Goal: Use online tool/utility: Utilize a website feature to perform a specific function

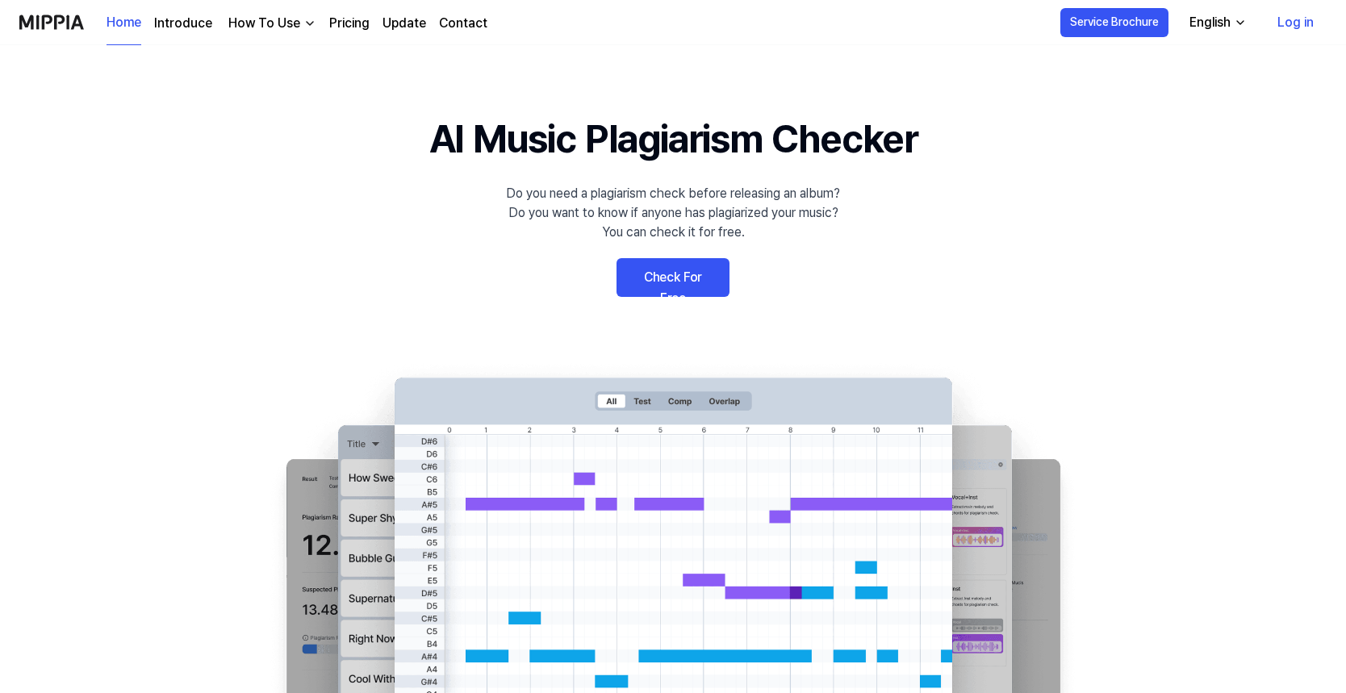
click at [1307, 25] on link "Log in" at bounding box center [1296, 22] width 62 height 45
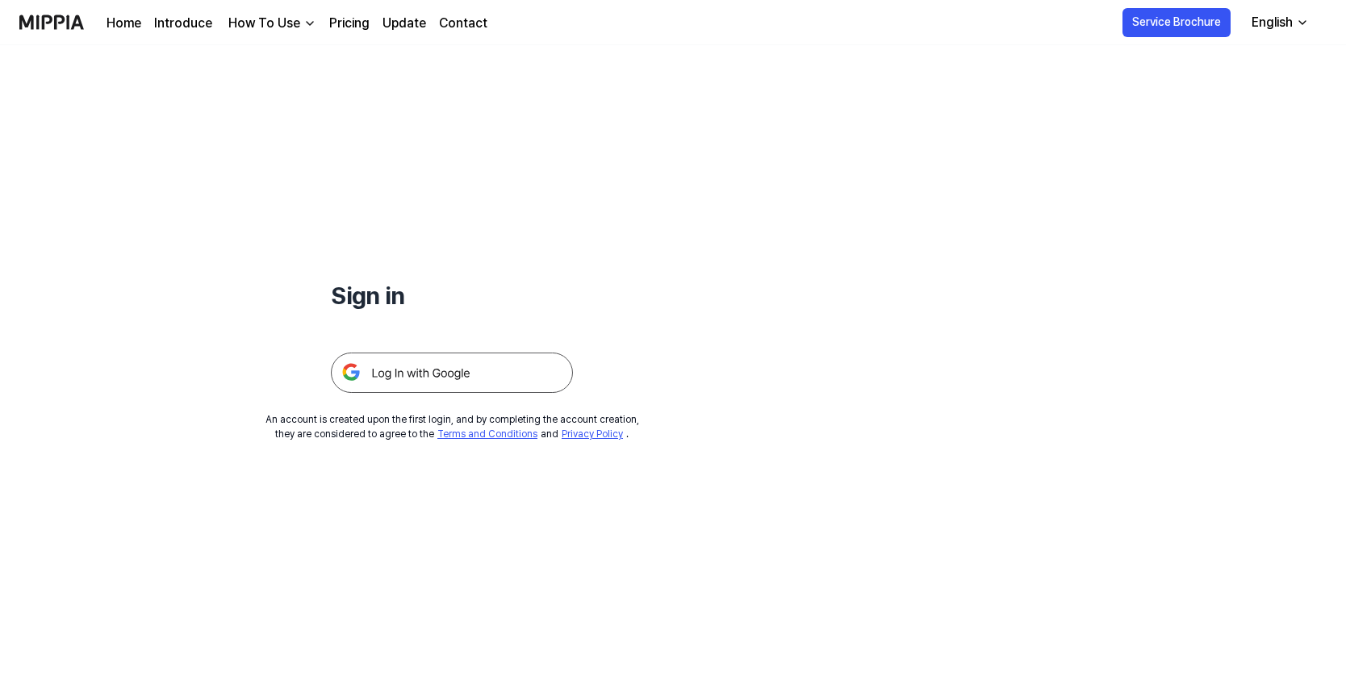
click at [436, 372] on img at bounding box center [452, 373] width 242 height 40
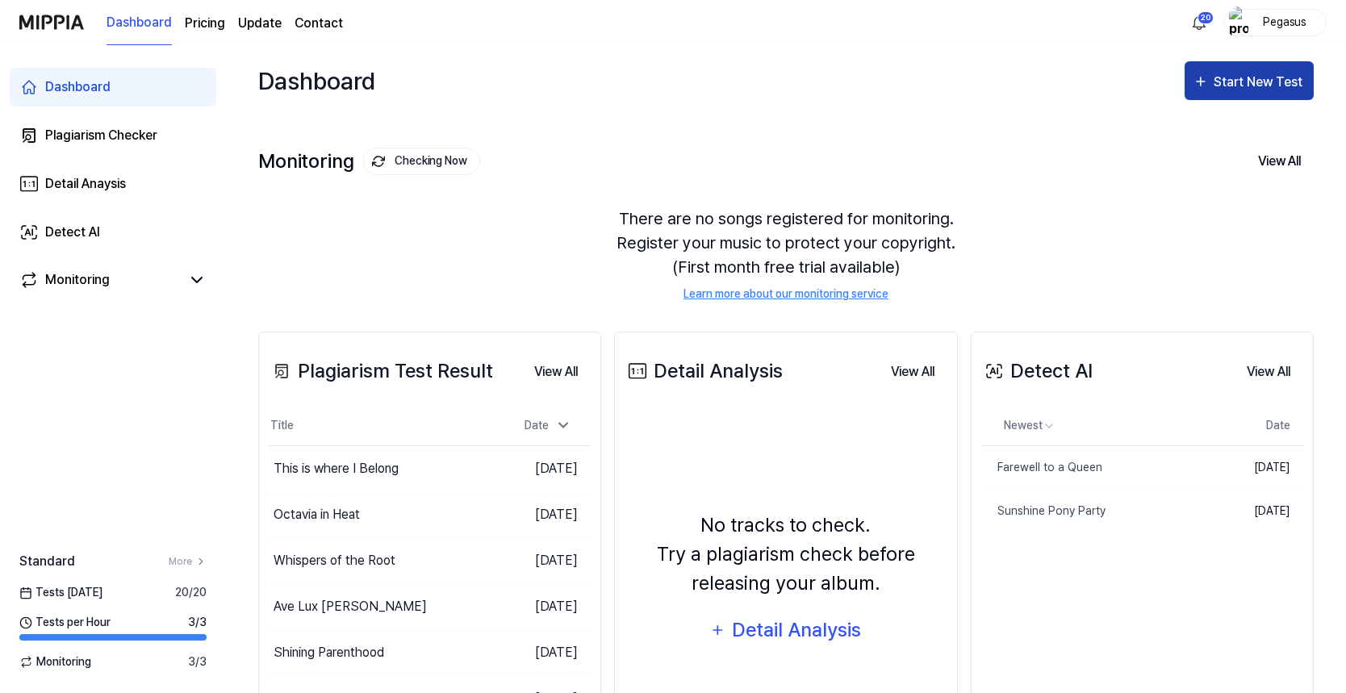
click at [1223, 87] on div "Start New Test" at bounding box center [1260, 82] width 92 height 21
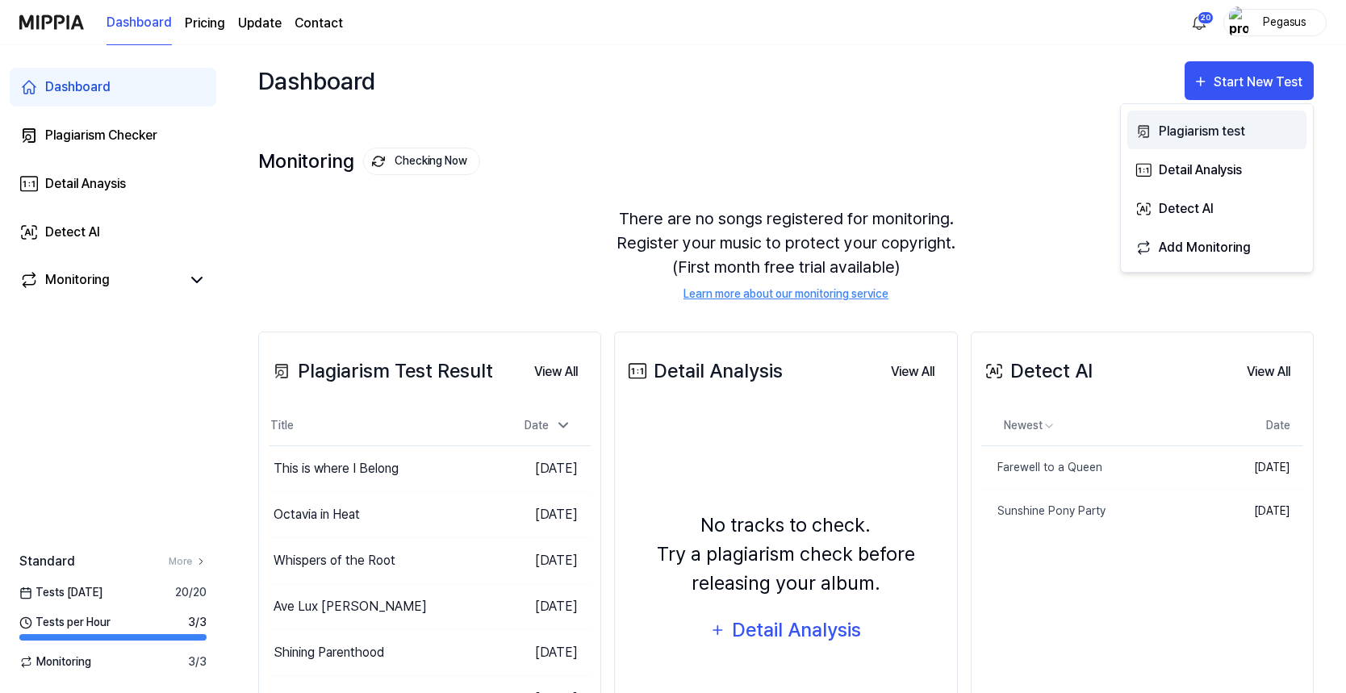
click at [1225, 129] on div "Plagiarism test" at bounding box center [1229, 131] width 140 height 21
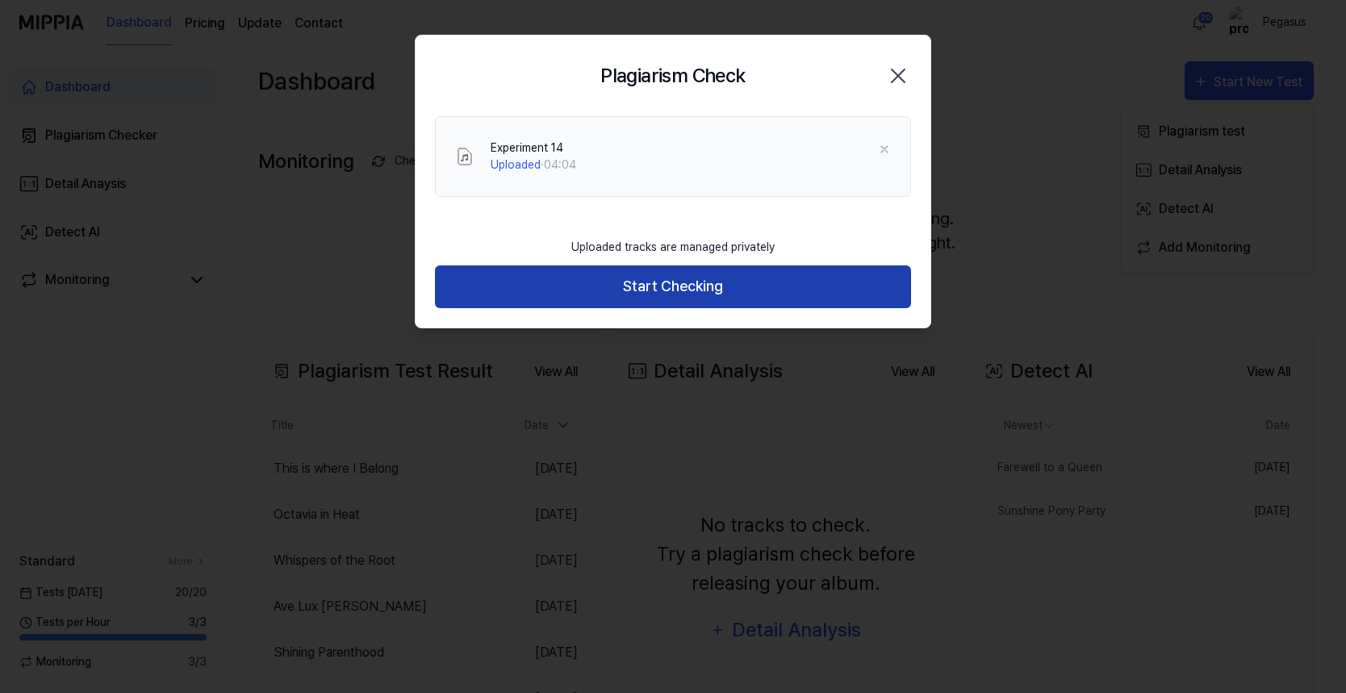
click at [664, 294] on button "Start Checking" at bounding box center [673, 287] width 476 height 43
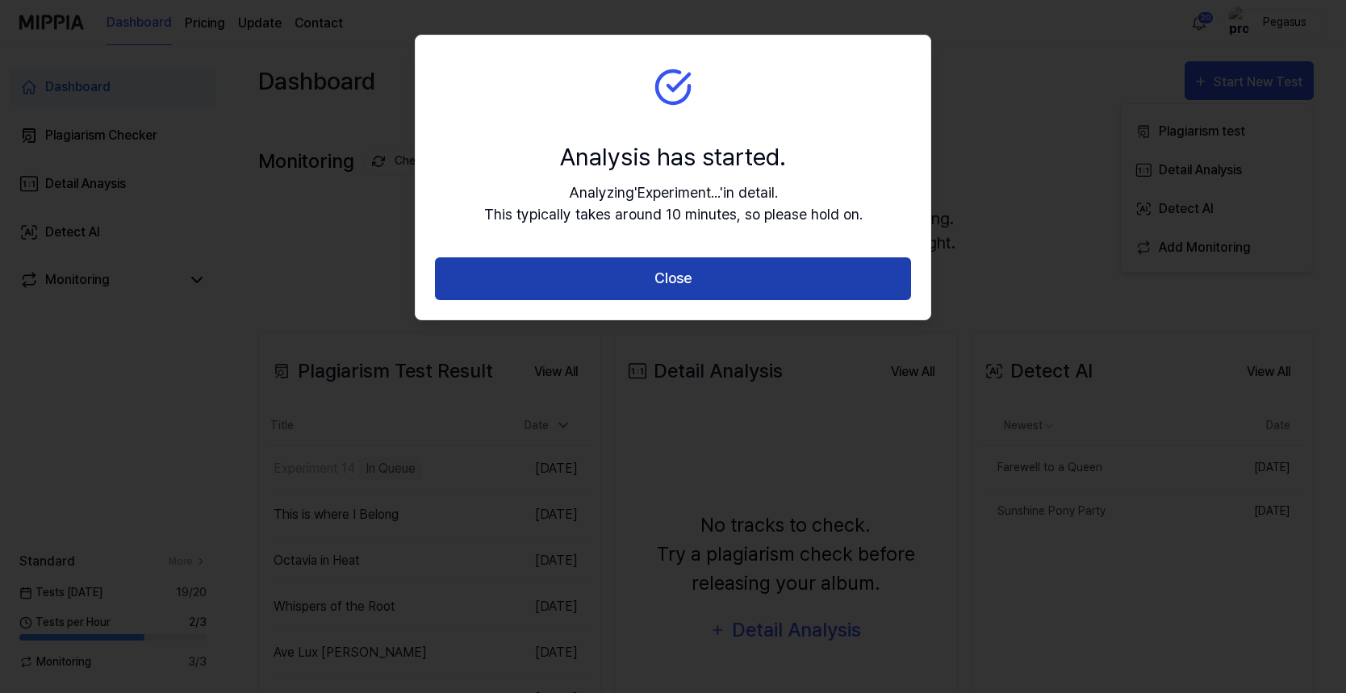
click at [566, 275] on button "Close" at bounding box center [673, 278] width 476 height 43
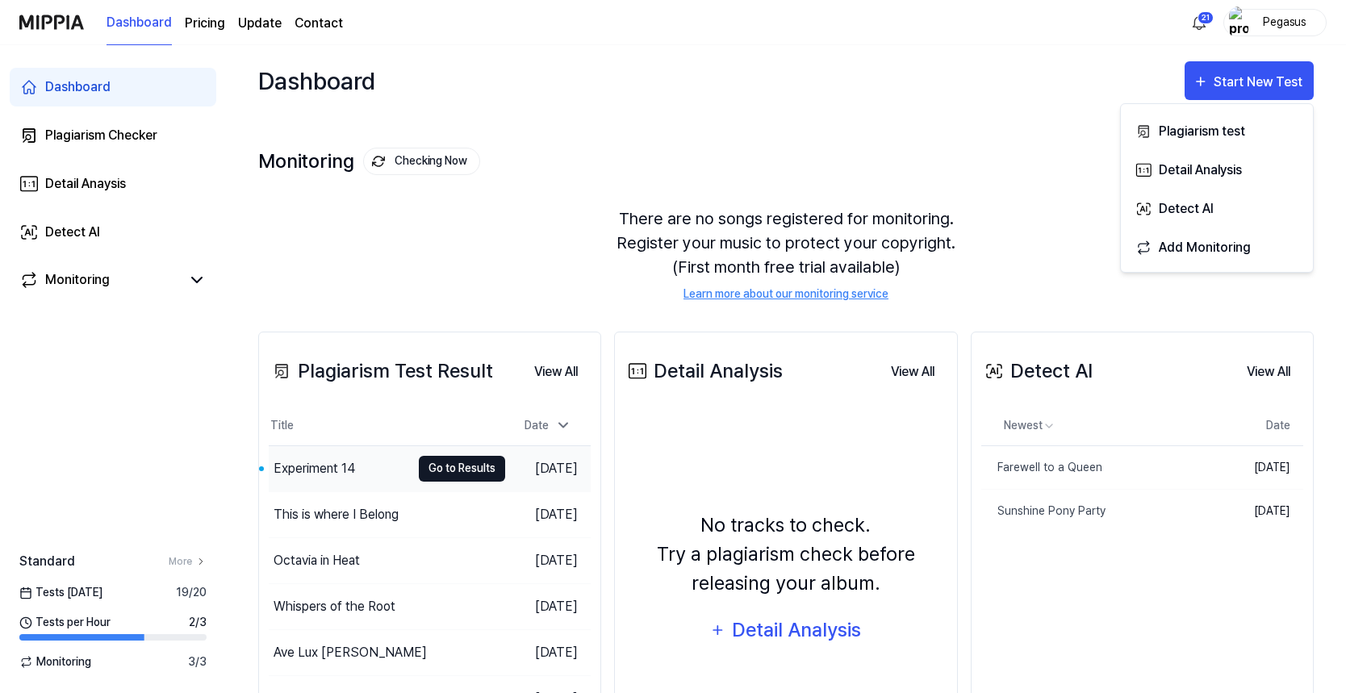
click at [419, 471] on button "Go to Results" at bounding box center [462, 469] width 86 height 26
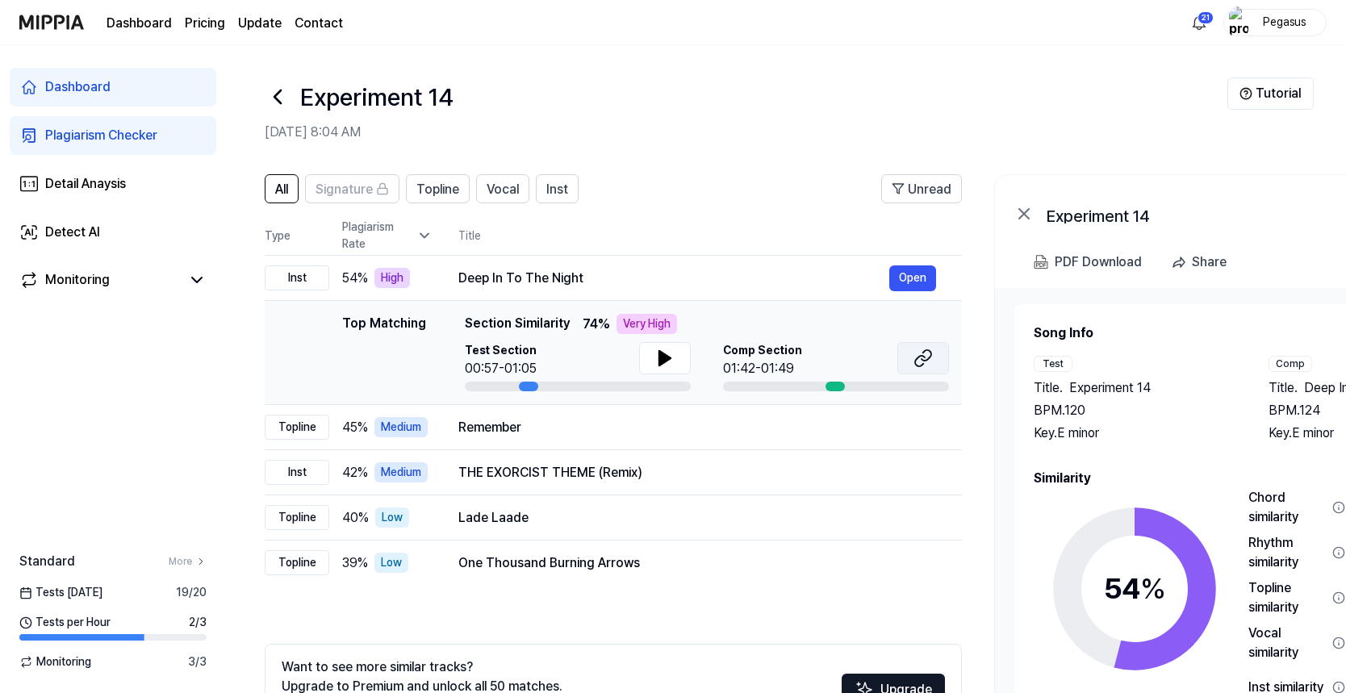
click at [916, 357] on icon at bounding box center [923, 358] width 19 height 19
click at [914, 475] on button "Open" at bounding box center [912, 473] width 47 height 26
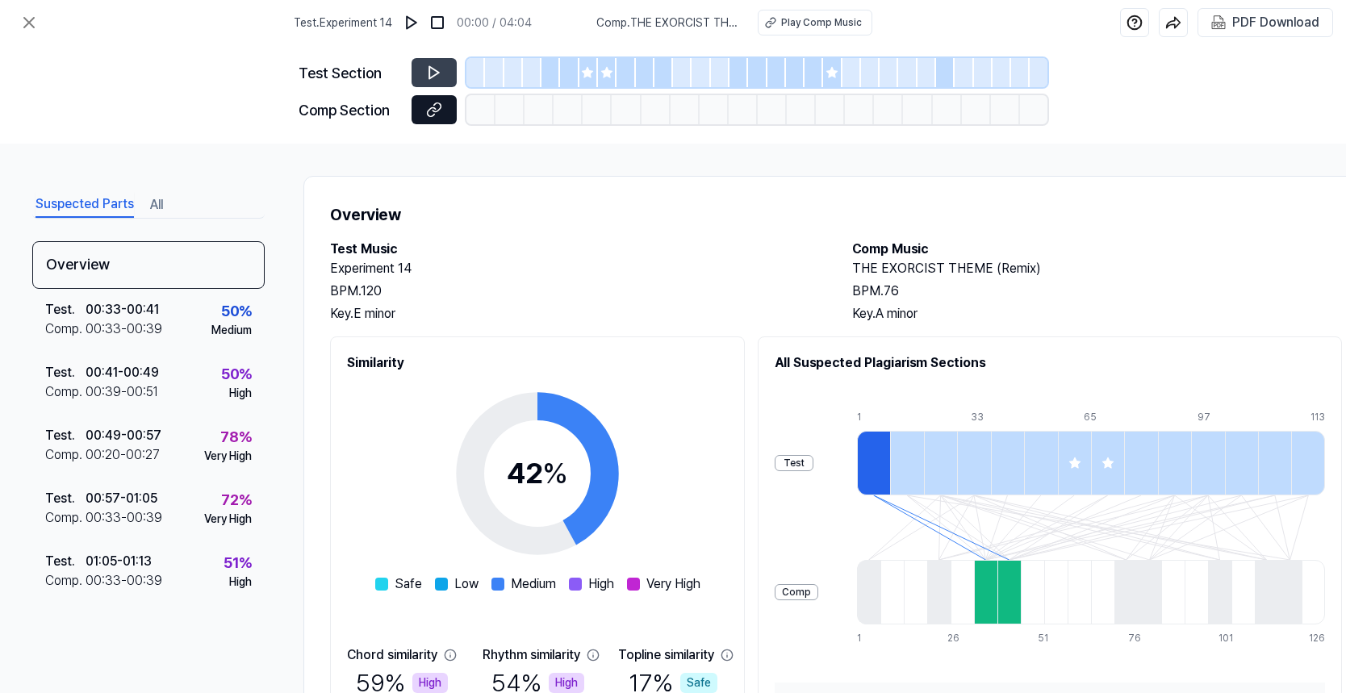
click at [436, 108] on icon at bounding box center [434, 110] width 16 height 16
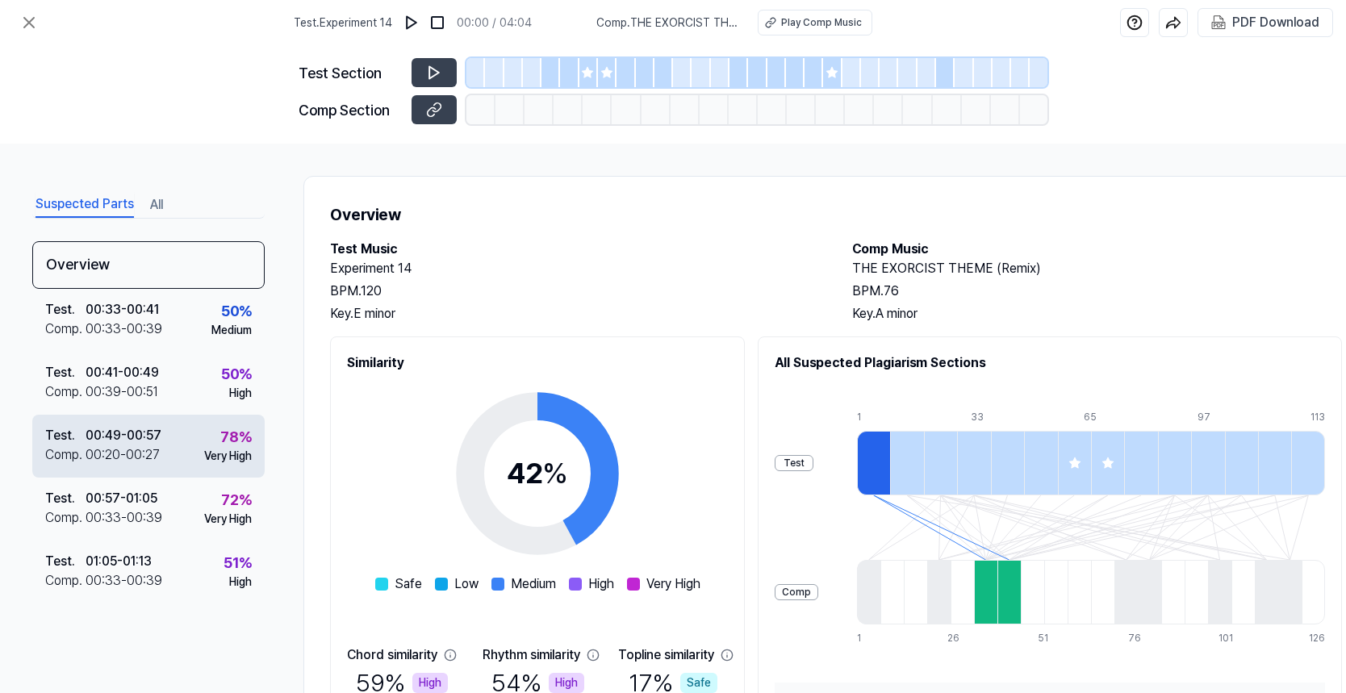
click at [135, 441] on div "00:49 - 00:57" at bounding box center [124, 435] width 76 height 19
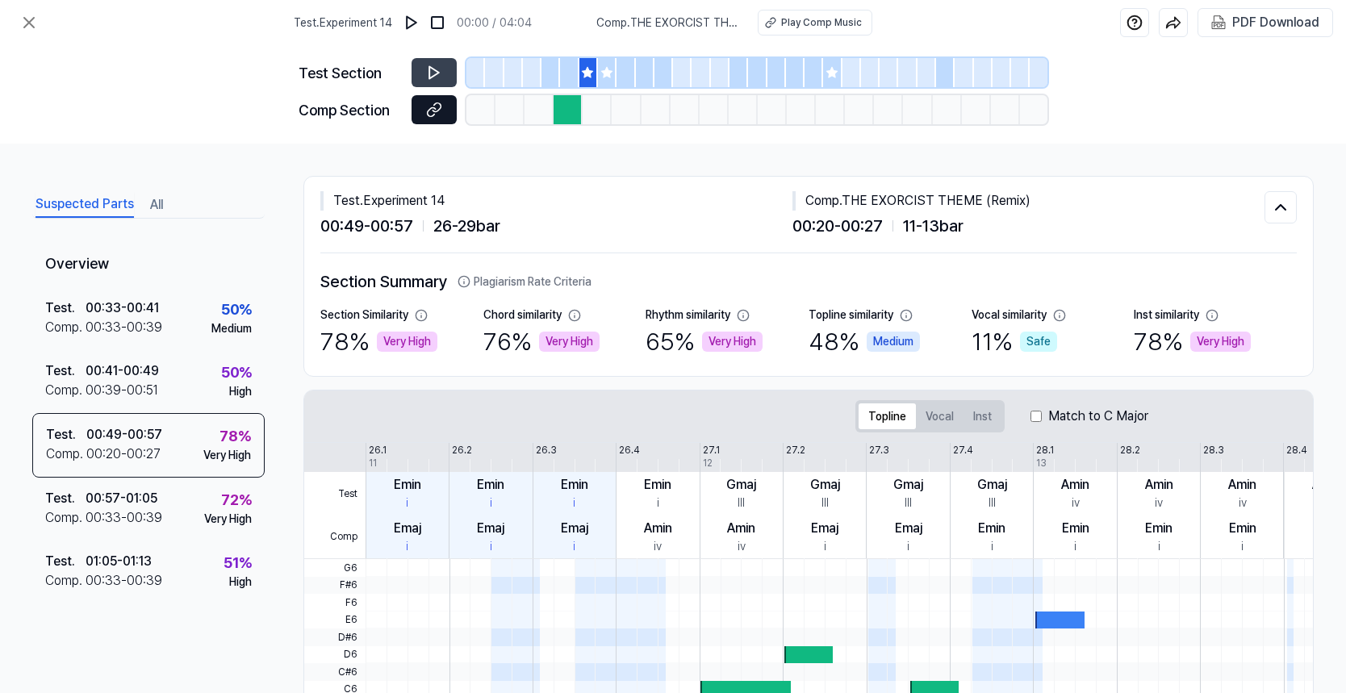
click at [441, 112] on icon at bounding box center [434, 110] width 16 height 16
